Goal: Transaction & Acquisition: Purchase product/service

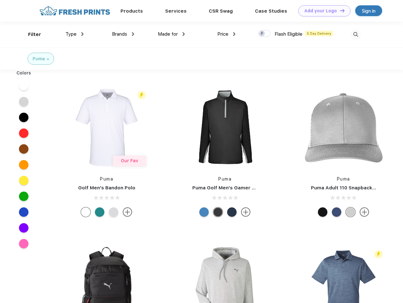
click at [322, 11] on link "Add your Logo Design Tool" at bounding box center [324, 10] width 52 height 11
click at [0, 0] on div "Design Tool" at bounding box center [0, 0] width 0 height 0
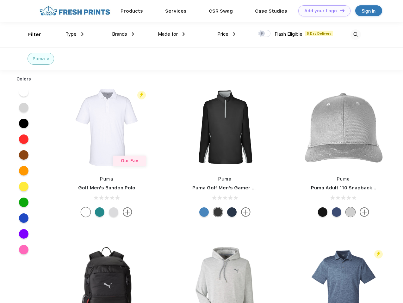
click at [339, 10] on link "Add your Logo Design Tool" at bounding box center [324, 10] width 52 height 11
click at [30, 34] on div "Filter" at bounding box center [34, 34] width 13 height 7
click at [75, 34] on span "Type" at bounding box center [70, 34] width 11 height 6
click at [123, 34] on span "Brands" at bounding box center [119, 34] width 15 height 6
click at [171, 34] on span "Made for" at bounding box center [168, 34] width 20 height 6
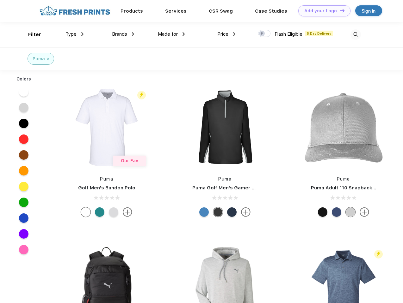
click at [226, 34] on span "Price" at bounding box center [222, 34] width 11 height 6
click at [264, 34] on div at bounding box center [264, 33] width 12 height 7
click at [262, 34] on input "checkbox" at bounding box center [260, 32] width 4 height 4
click at [355, 34] on img at bounding box center [355, 34] width 10 height 10
